Goal: Find specific page/section: Find specific page/section

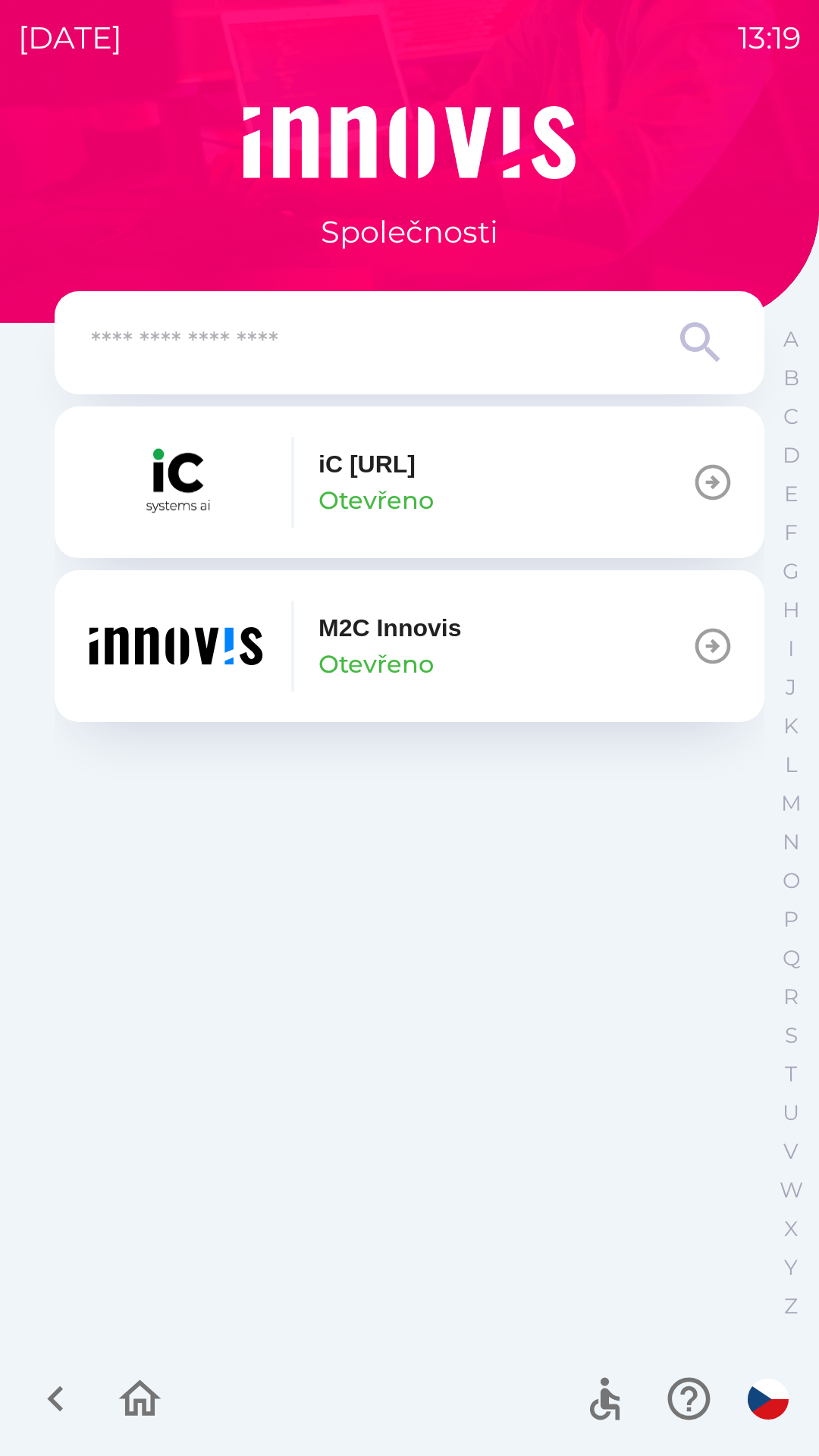
click at [334, 340] on input "text" at bounding box center [379, 343] width 577 height 42
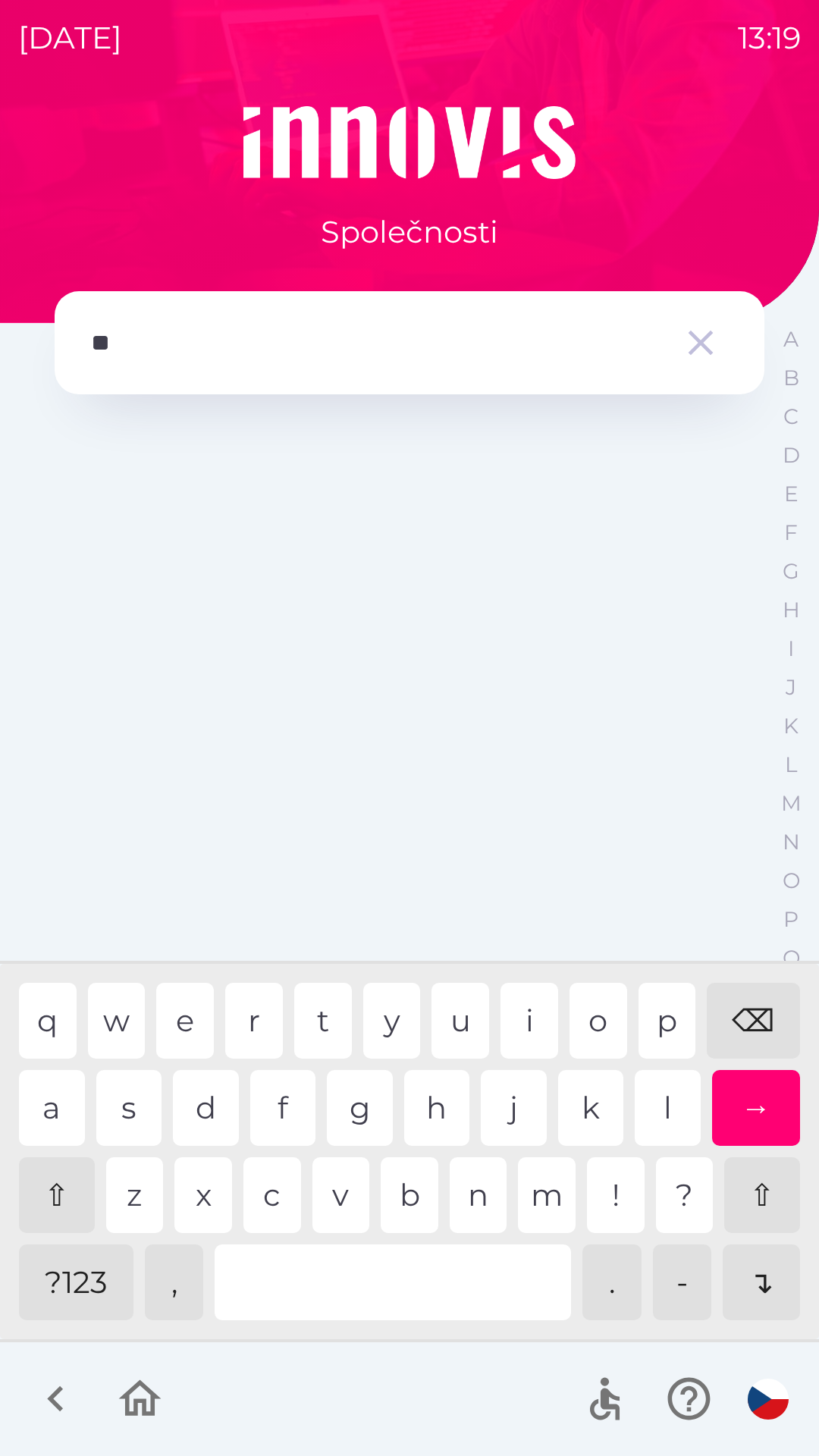
type input "***"
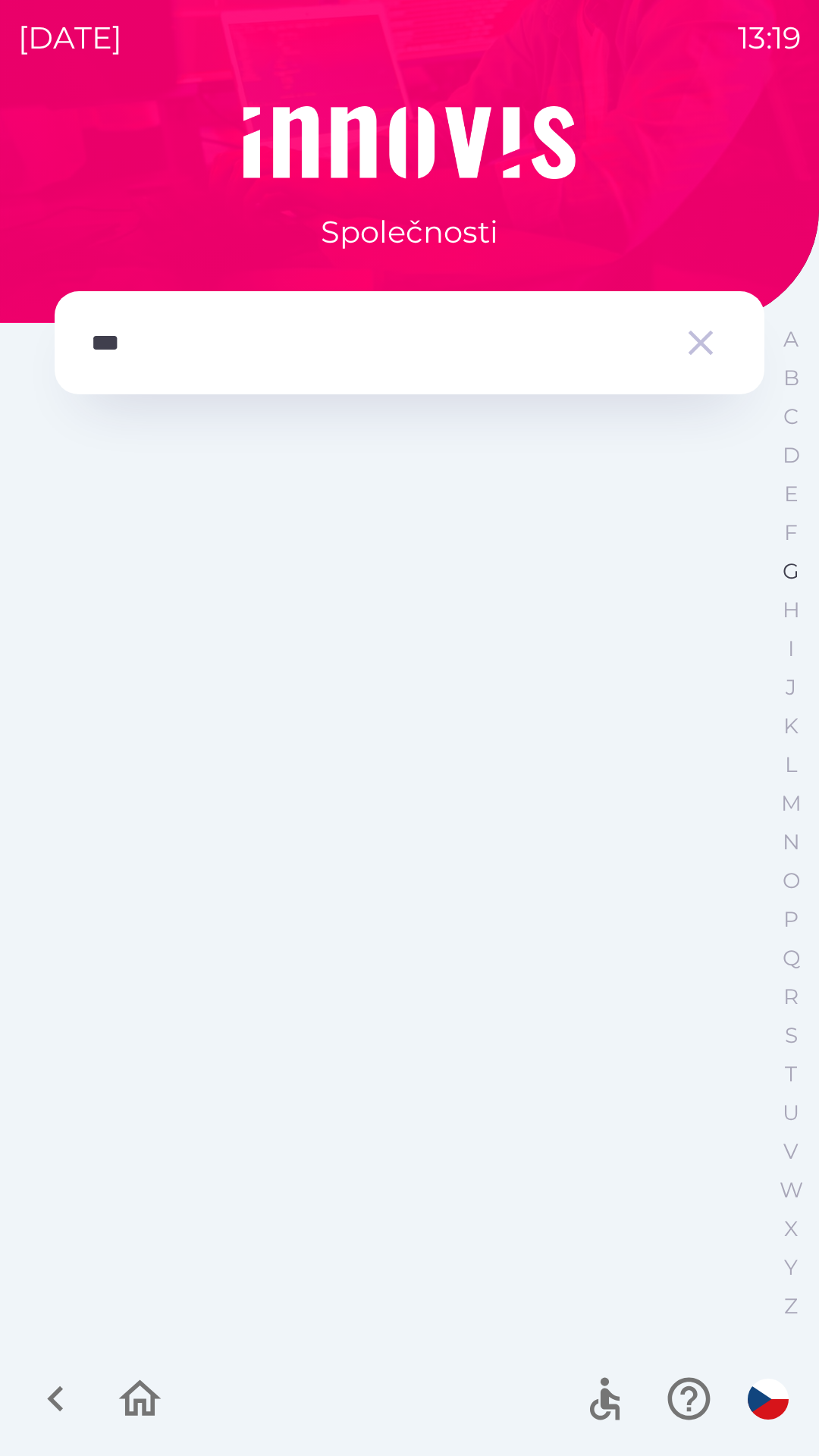
click at [785, 588] on button "G" at bounding box center [790, 571] width 38 height 39
click at [59, 1379] on icon "button" at bounding box center [56, 1399] width 51 height 51
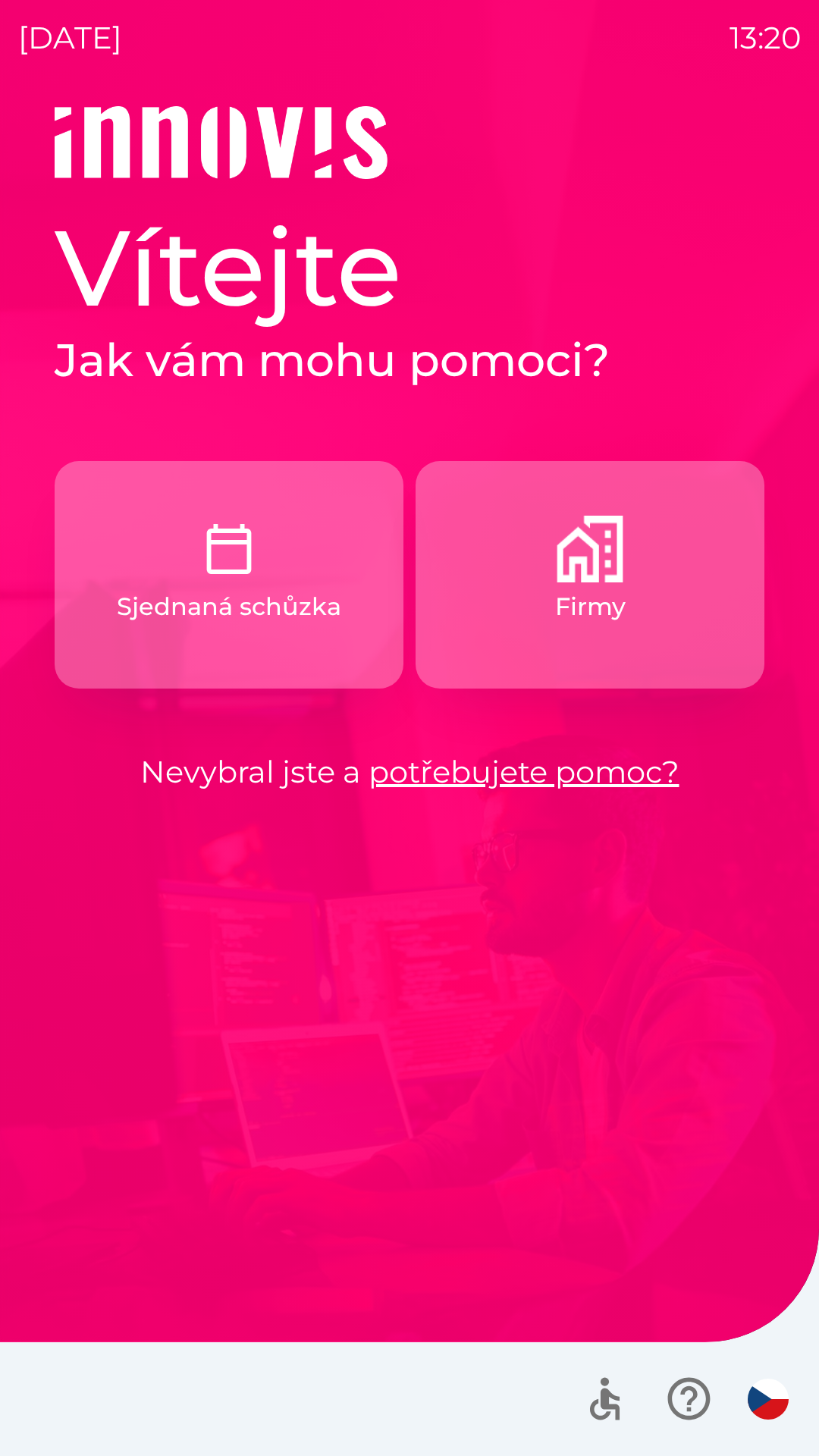
click at [229, 628] on button "Sjednaná schůzka" at bounding box center [229, 575] width 349 height 228
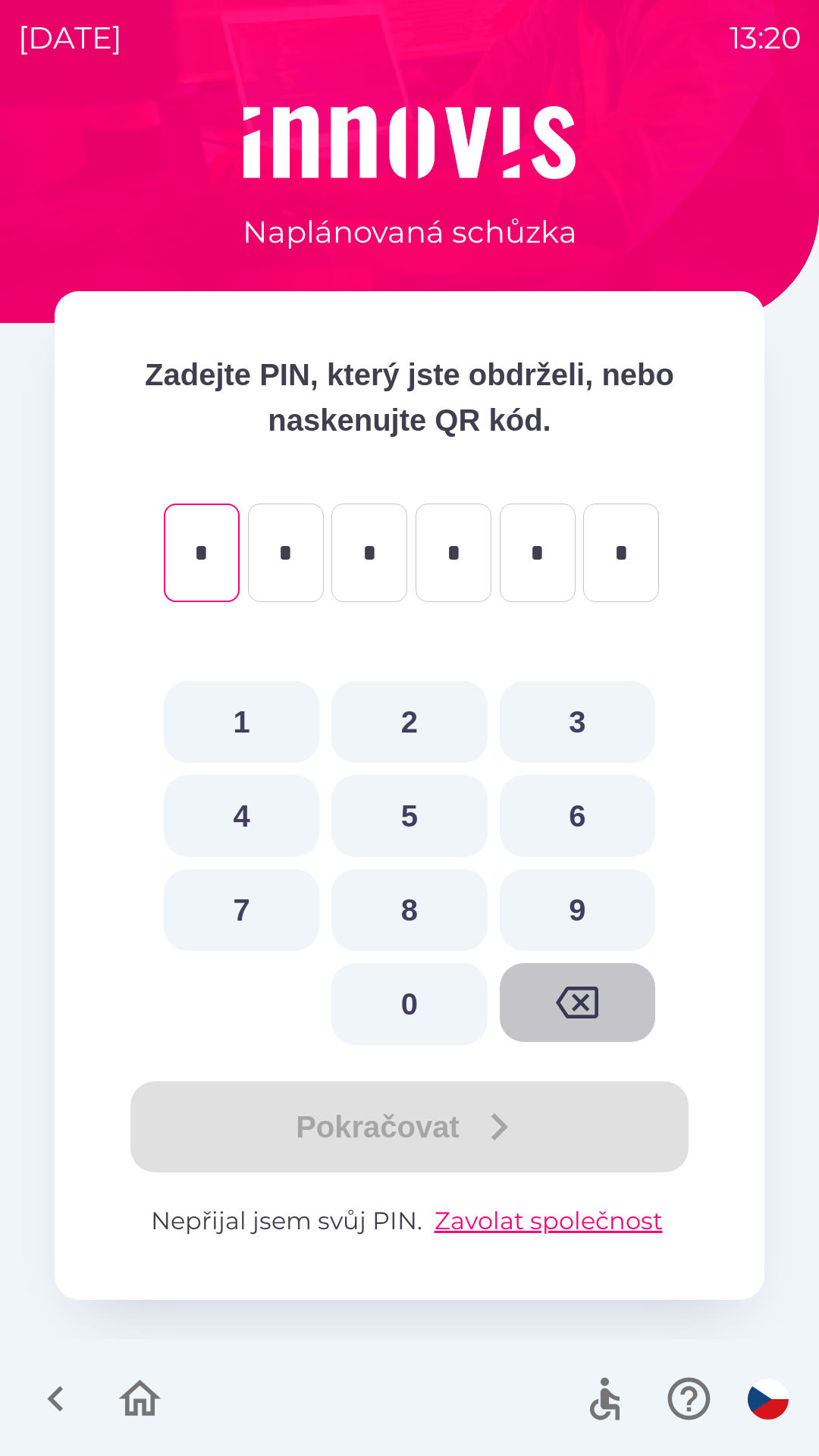
click at [634, 1018] on button "button" at bounding box center [577, 1002] width 155 height 79
click at [73, 1396] on icon "button" at bounding box center [56, 1399] width 51 height 51
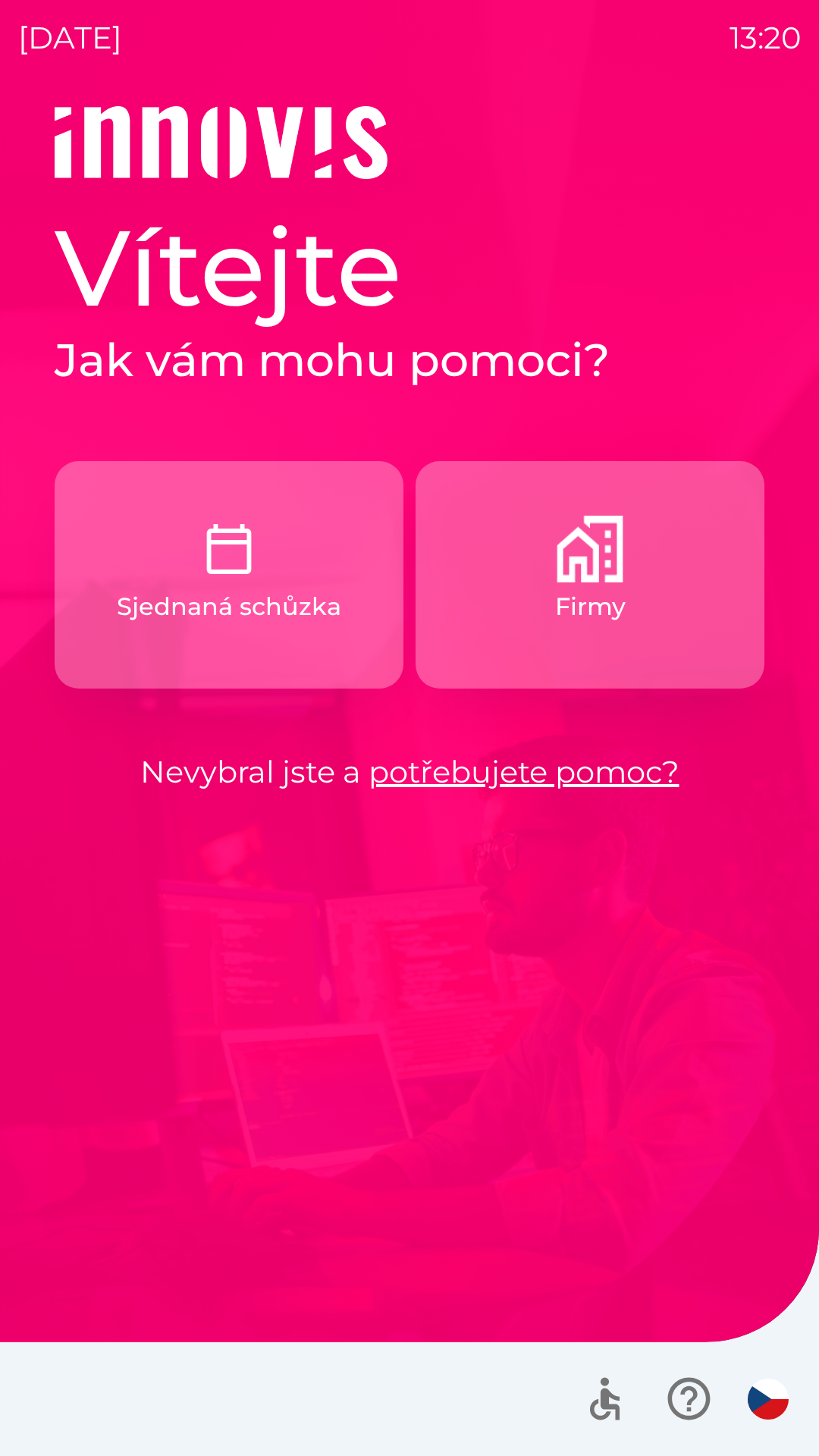
click at [520, 633] on button "Firmy" at bounding box center [591, 575] width 349 height 228
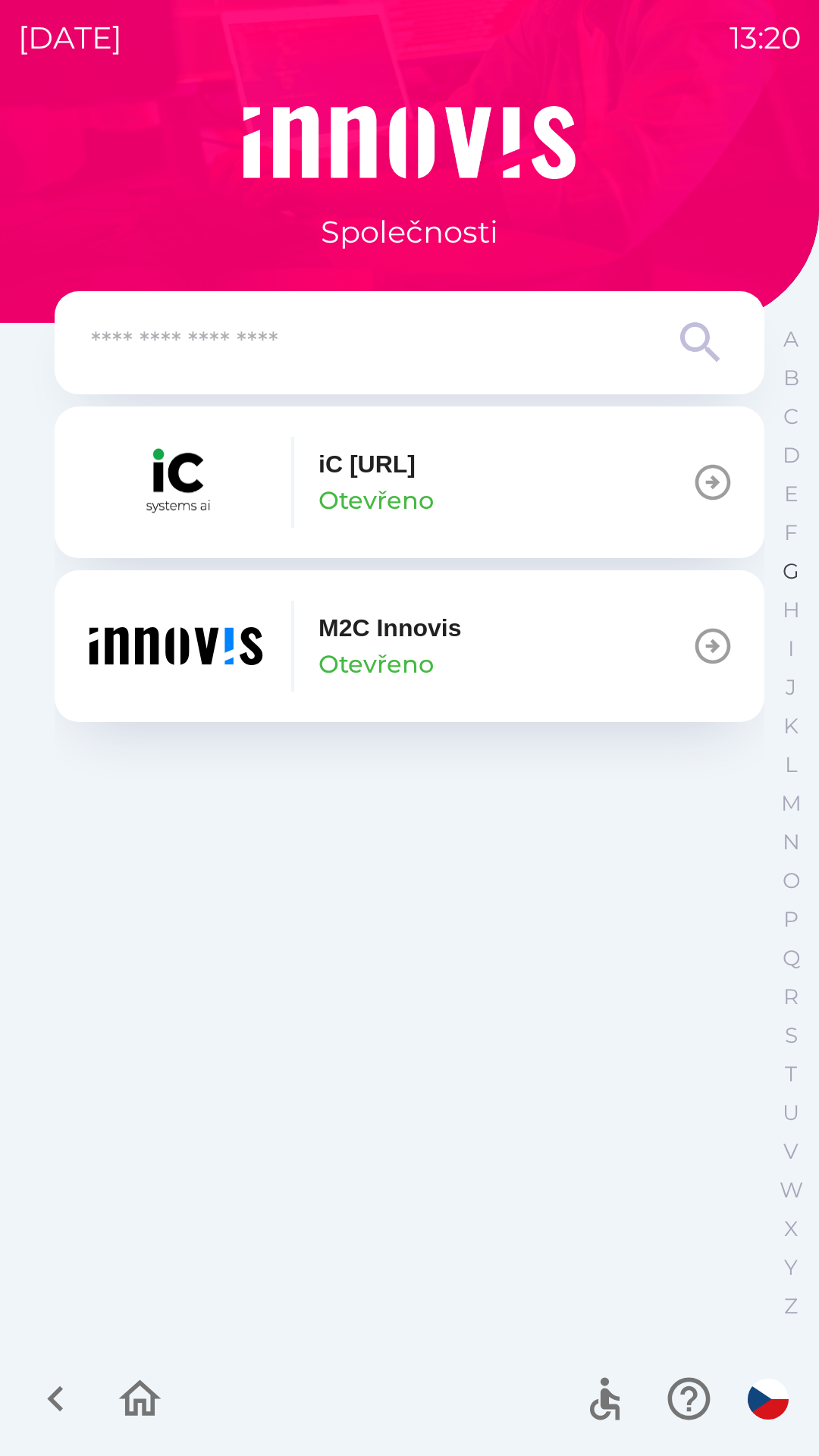
click at [789, 569] on p "G" at bounding box center [791, 571] width 17 height 26
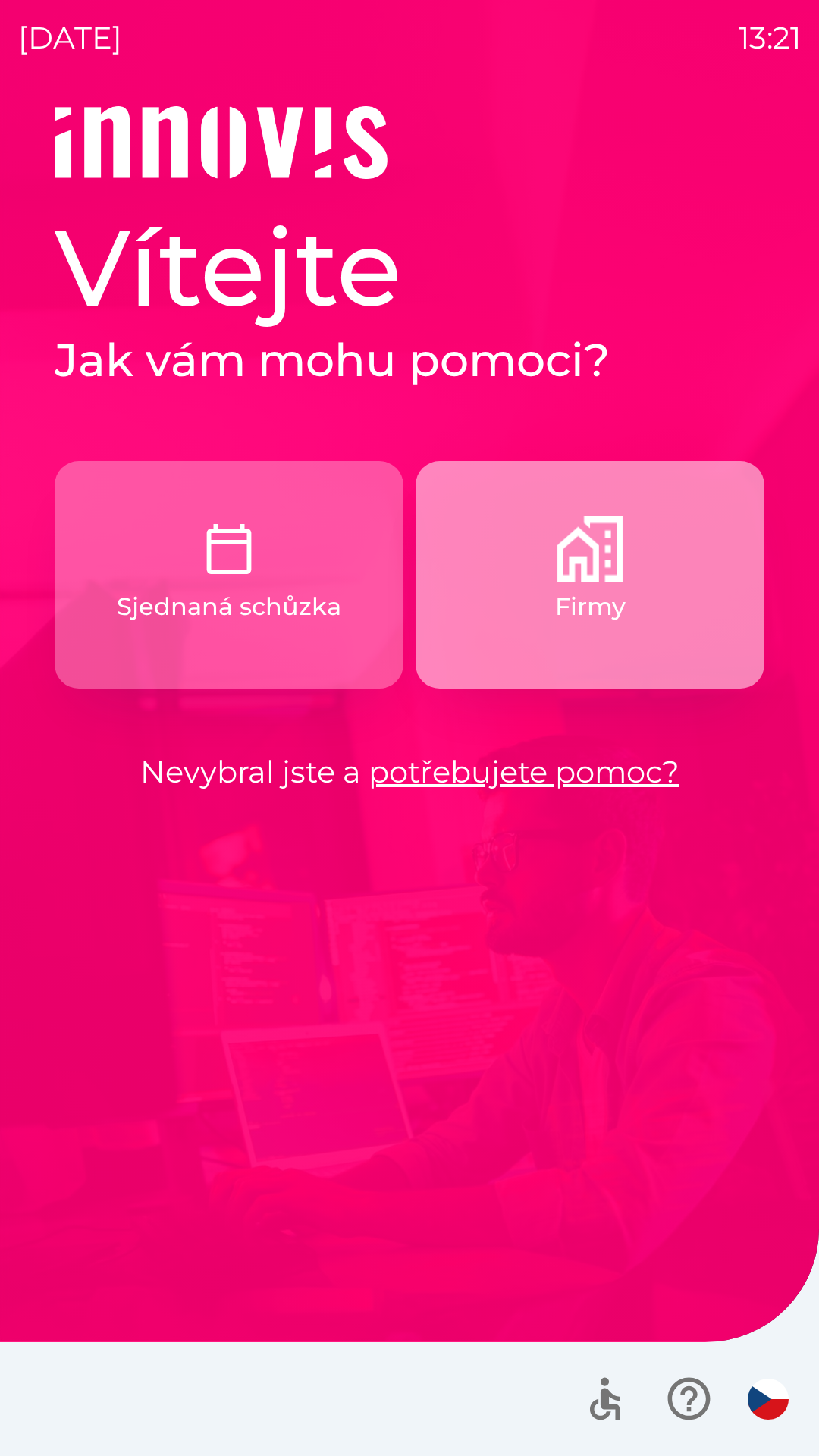
click at [604, 584] on button "Firmy" at bounding box center [591, 575] width 349 height 228
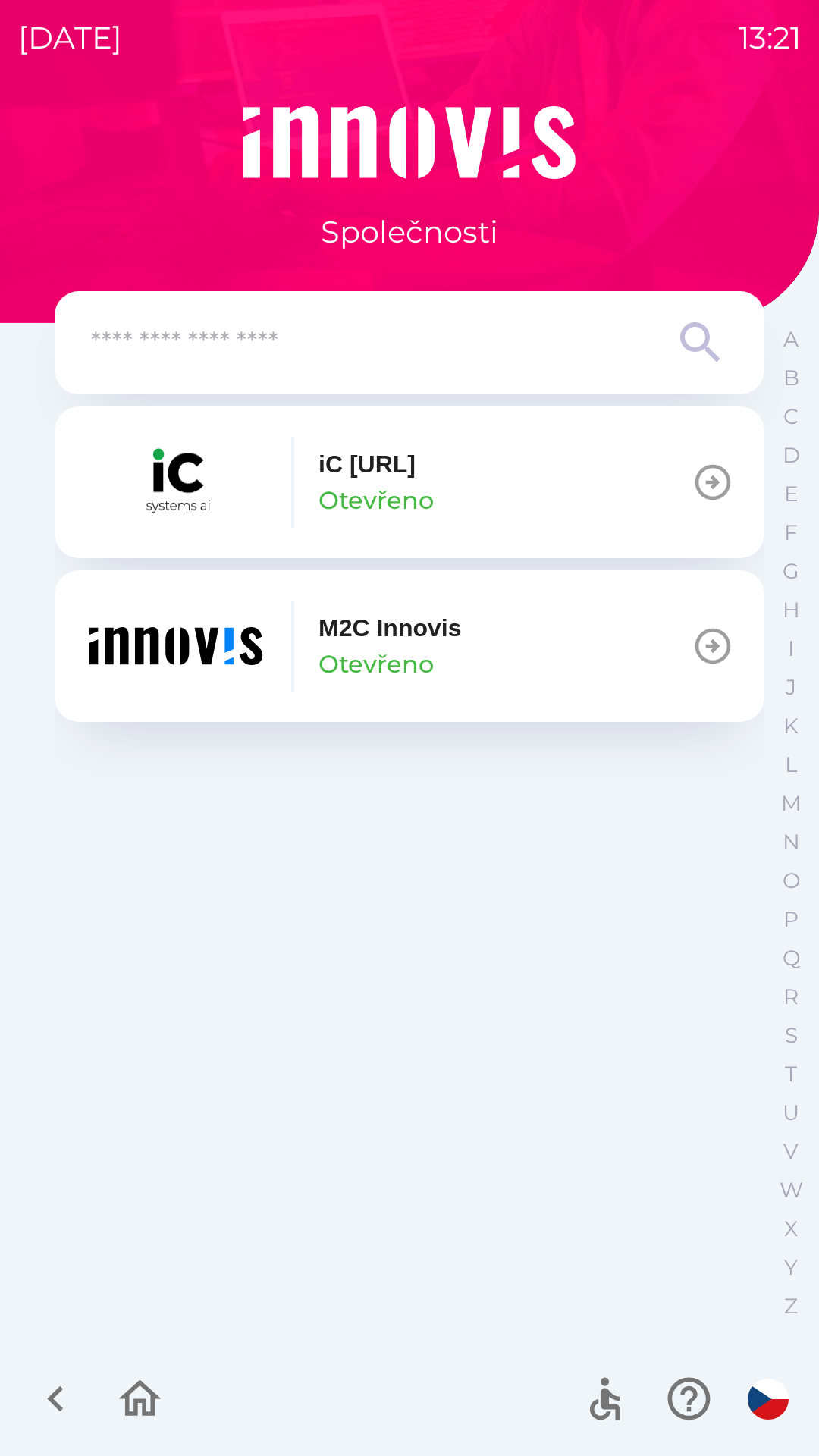
click at [709, 641] on icon "button" at bounding box center [712, 646] width 42 height 42
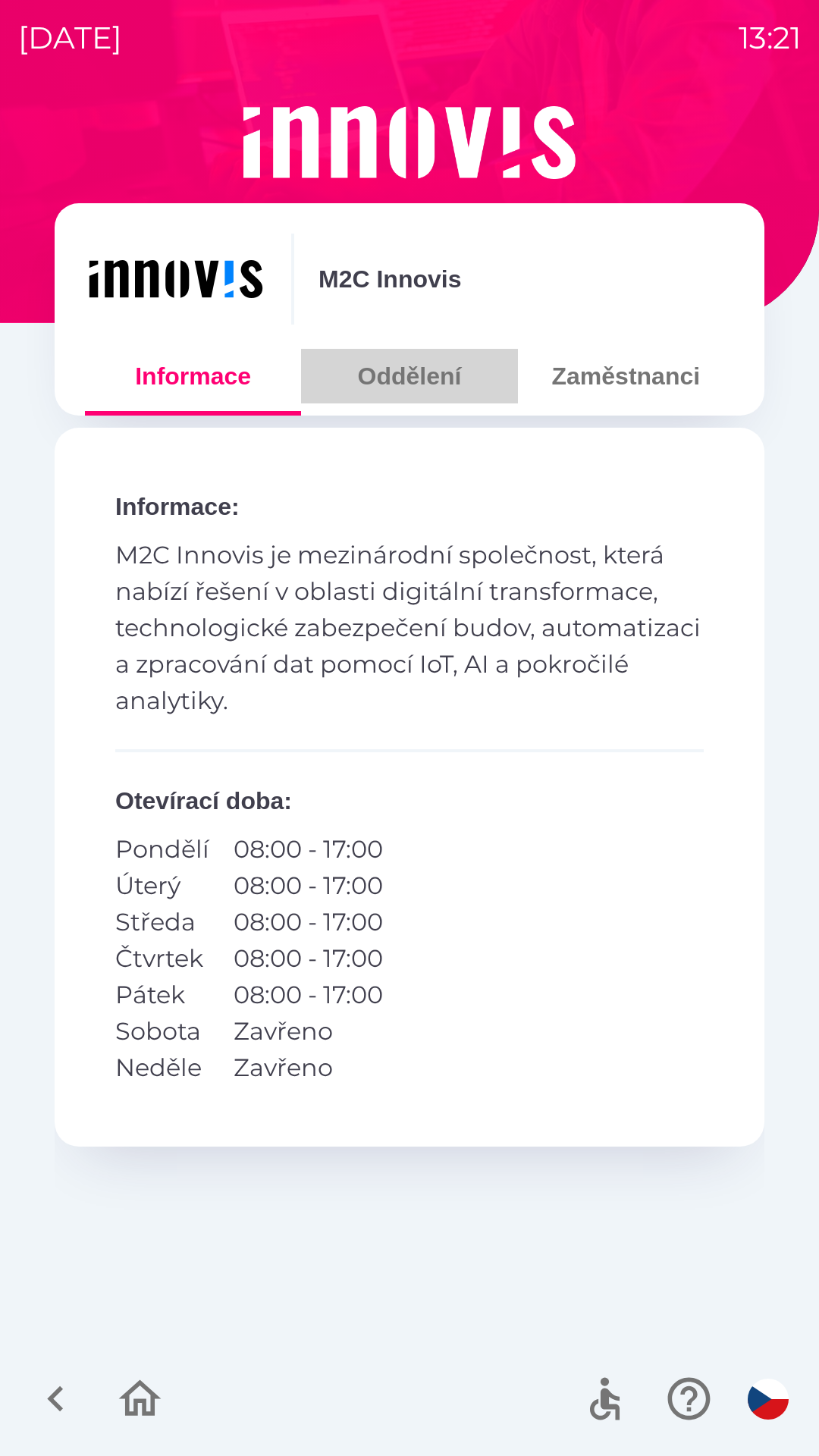
click at [410, 387] on button "Oddělení" at bounding box center [409, 376] width 216 height 55
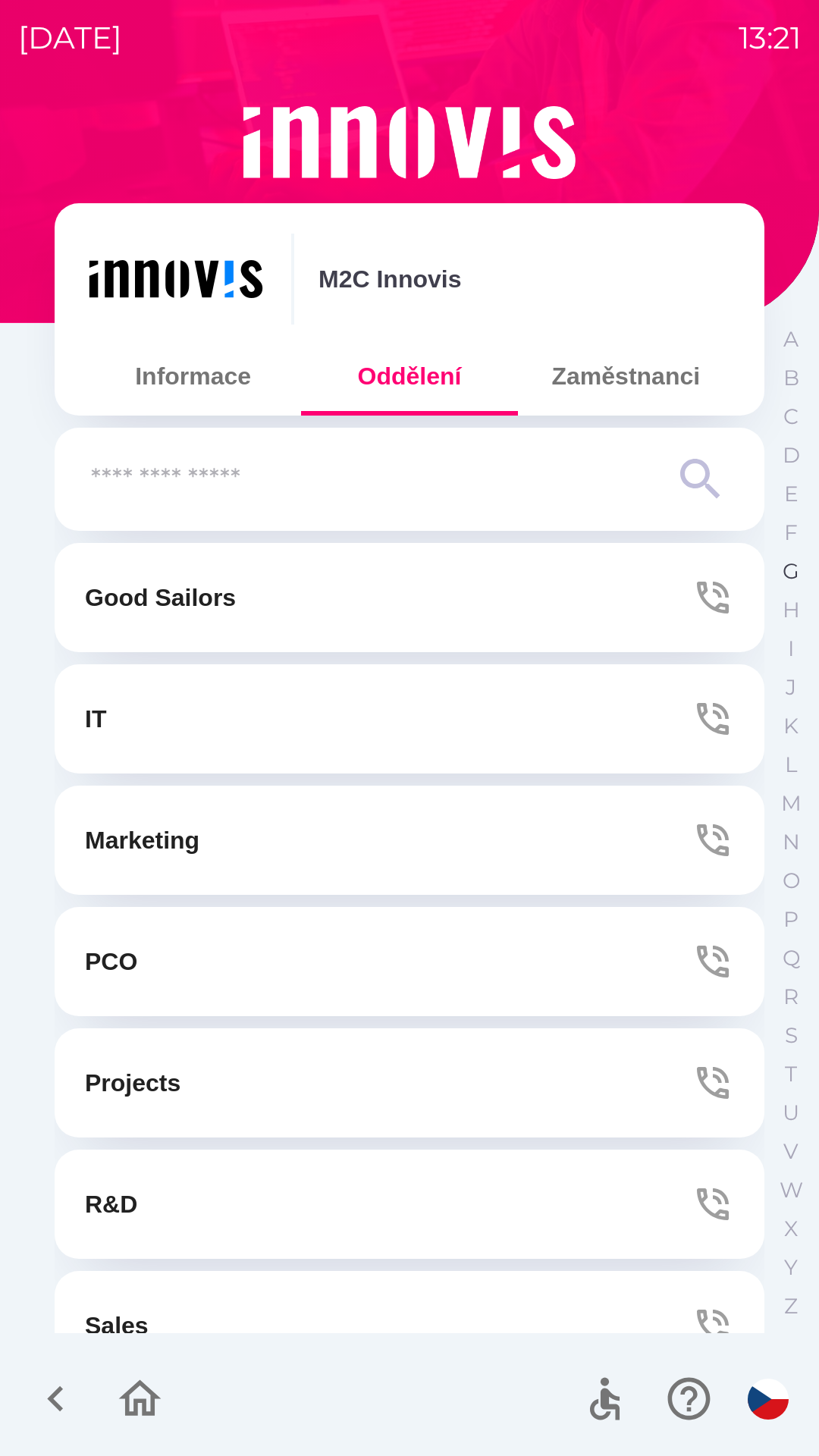
click at [787, 580] on p "G" at bounding box center [791, 571] width 17 height 26
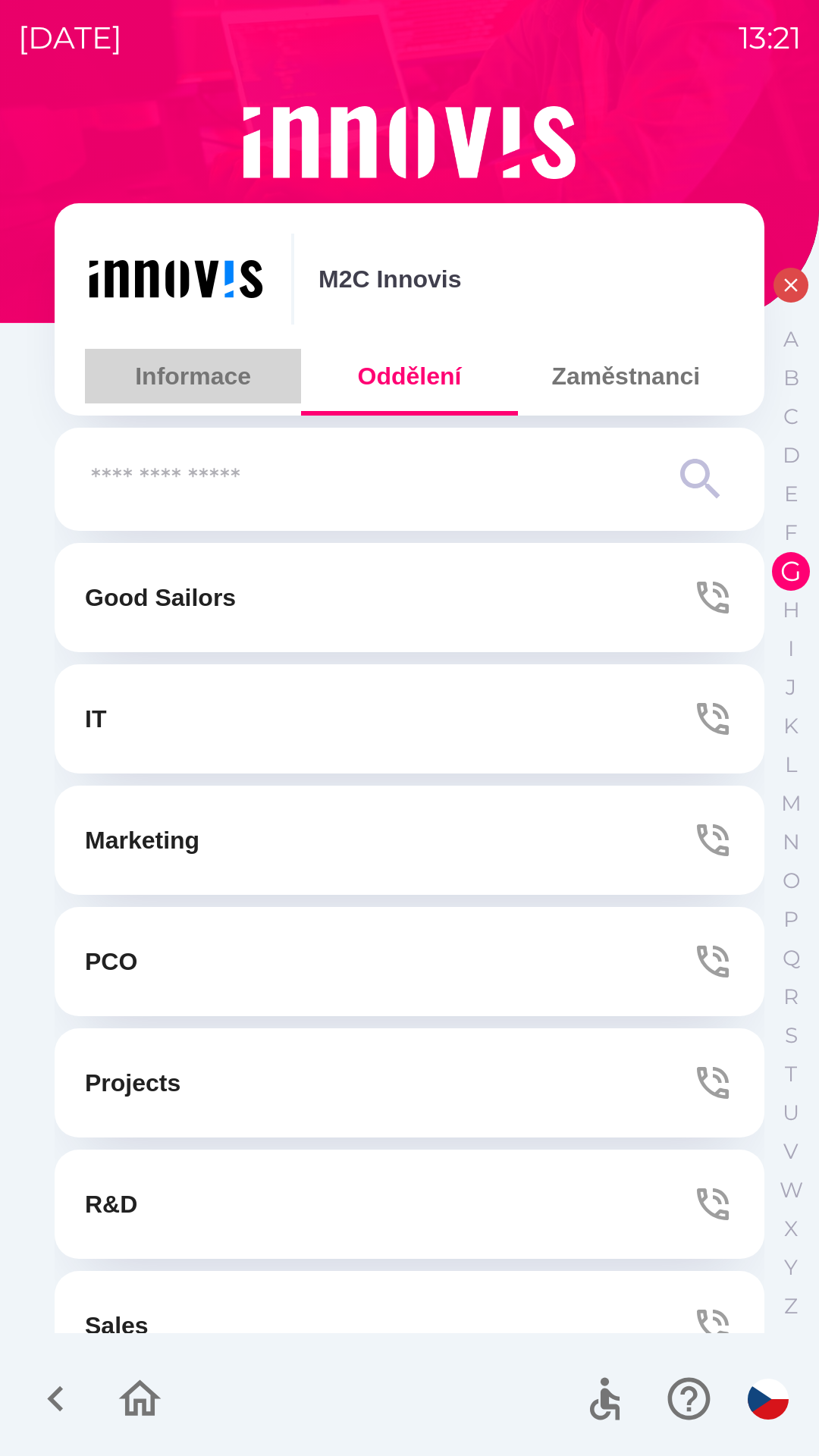
click at [201, 367] on button "Informace" at bounding box center [193, 376] width 216 height 55
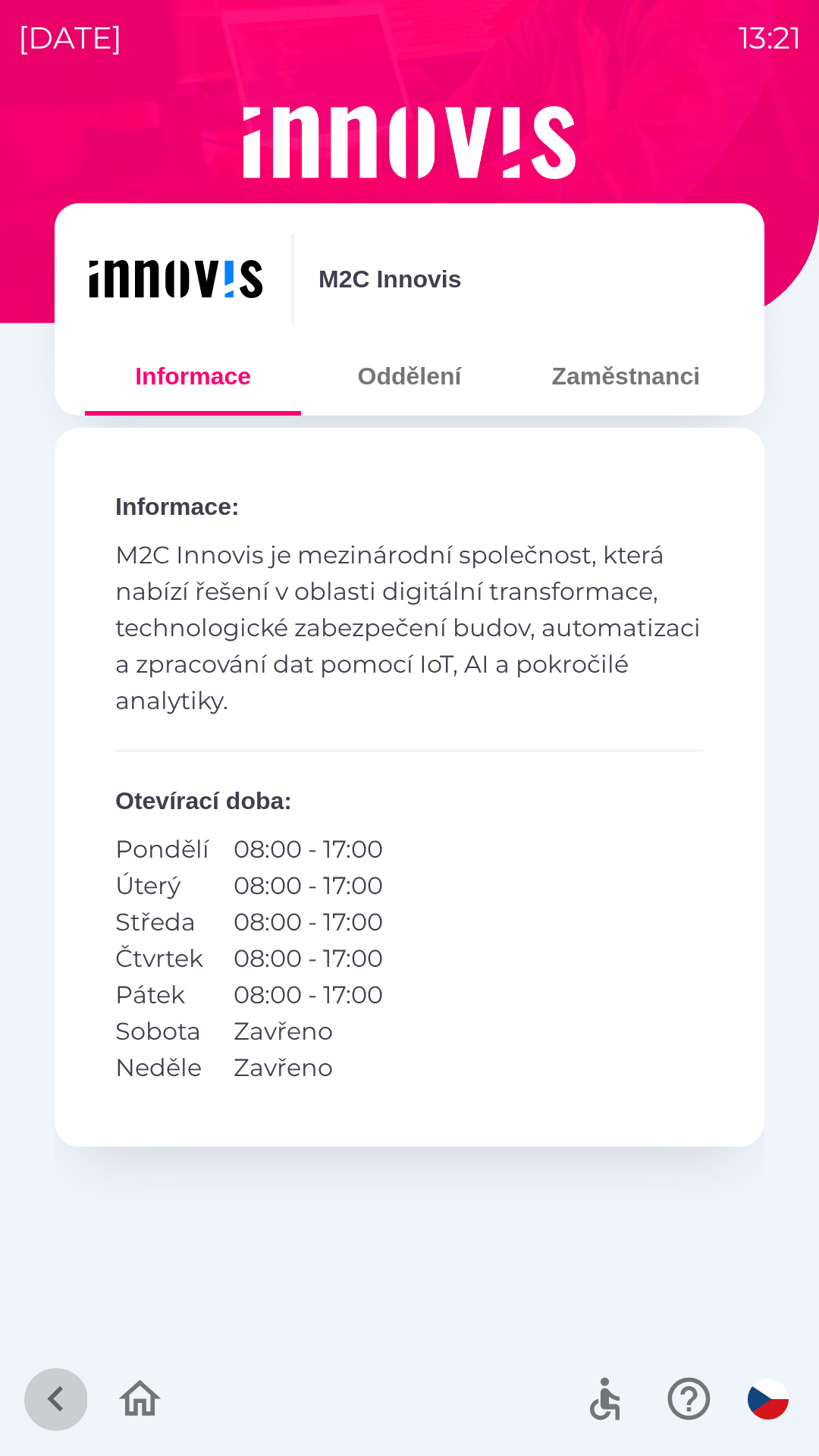
click at [54, 1383] on icon "button" at bounding box center [56, 1399] width 51 height 51
